Goal: Task Accomplishment & Management: Use online tool/utility

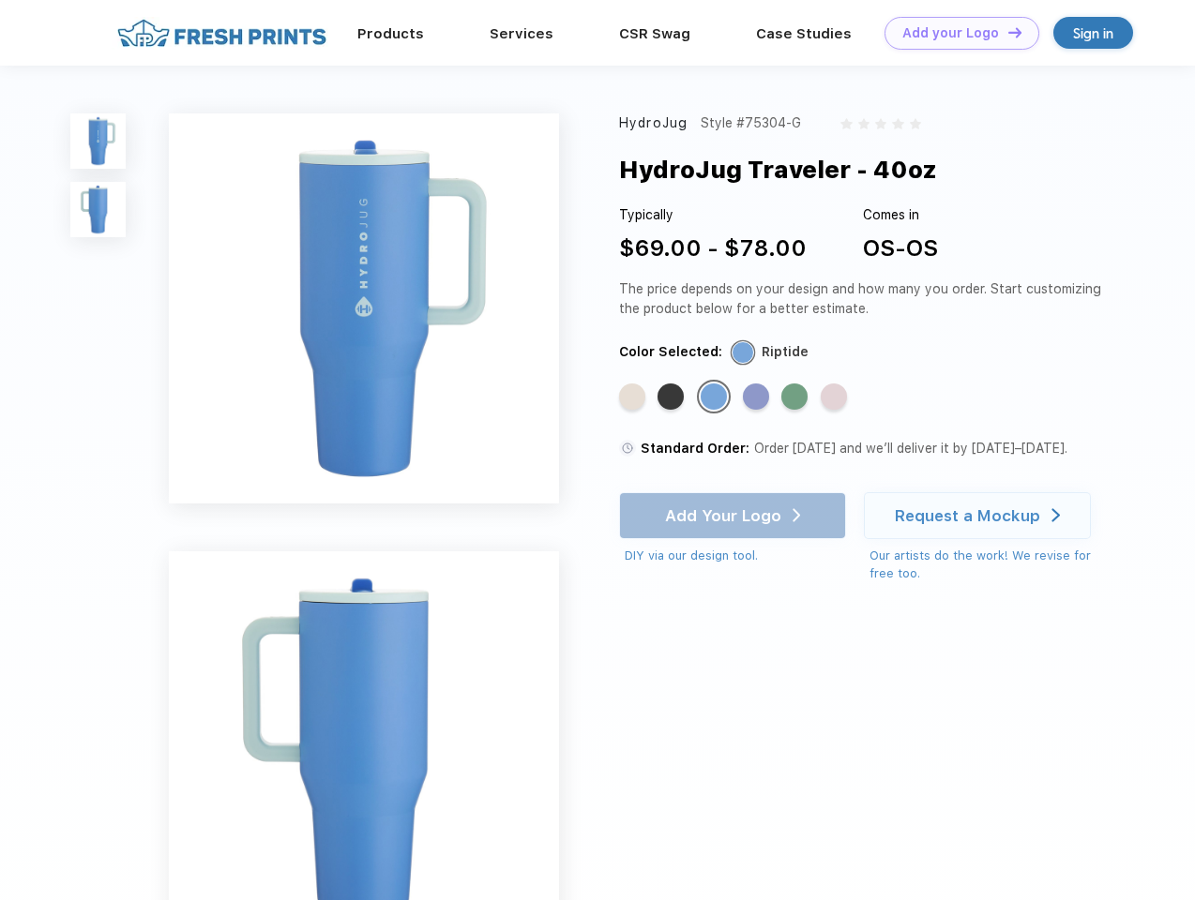
click at [955, 33] on link "Add your Logo Design Tool" at bounding box center [961, 33] width 155 height 33
click at [0, 0] on div "Design Tool" at bounding box center [0, 0] width 0 height 0
click at [1006, 32] on link "Add your Logo Design Tool" at bounding box center [961, 33] width 155 height 33
click at [98, 141] on img at bounding box center [97, 140] width 55 height 55
click at [98, 210] on img at bounding box center [97, 209] width 55 height 55
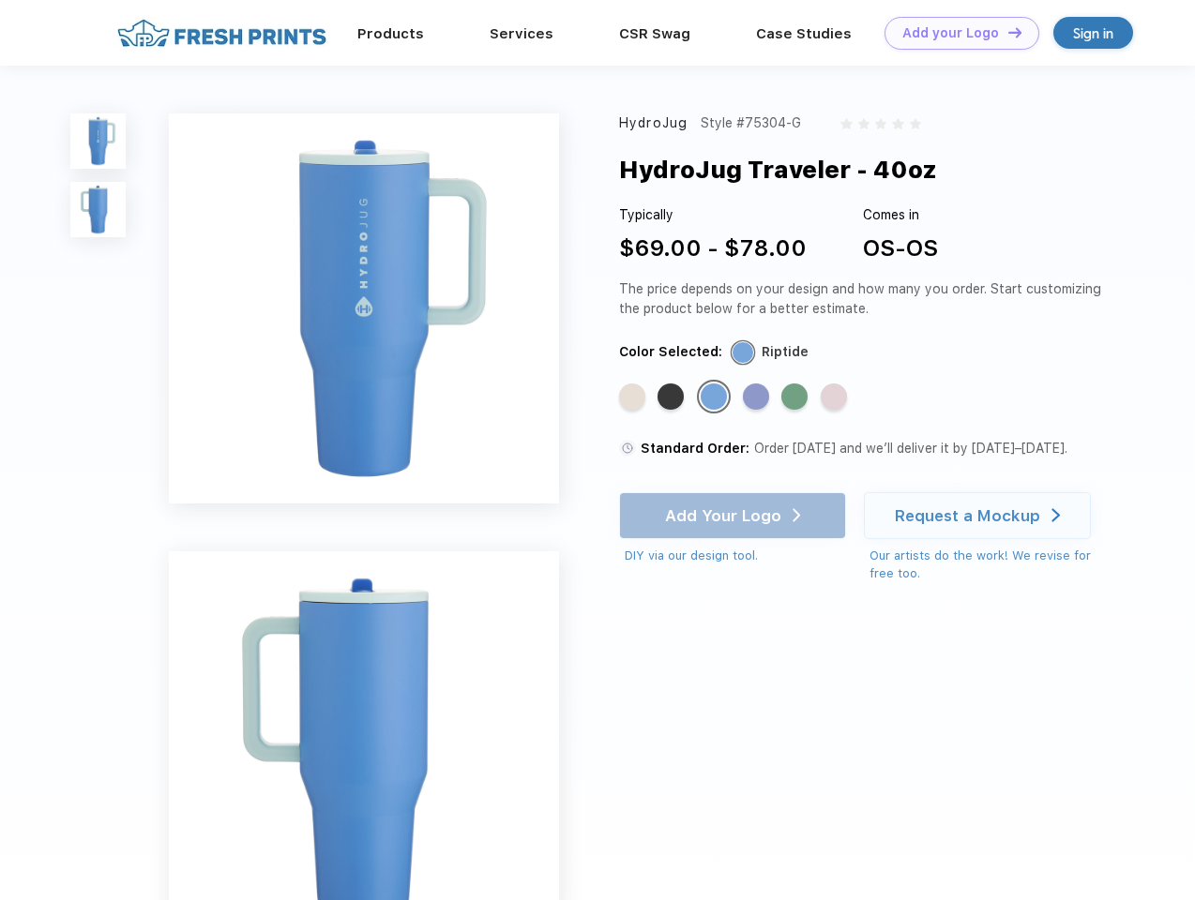
click at [634, 398] on div "Standard Color" at bounding box center [632, 397] width 26 height 26
click at [672, 398] on div "Standard Color" at bounding box center [670, 397] width 26 height 26
click at [716, 398] on div "Standard Color" at bounding box center [714, 397] width 26 height 26
click at [758, 398] on div "Standard Color" at bounding box center [756, 397] width 26 height 26
click at [796, 398] on div "Standard Color" at bounding box center [794, 397] width 26 height 26
